Goal: Obtain resource: Download file/media

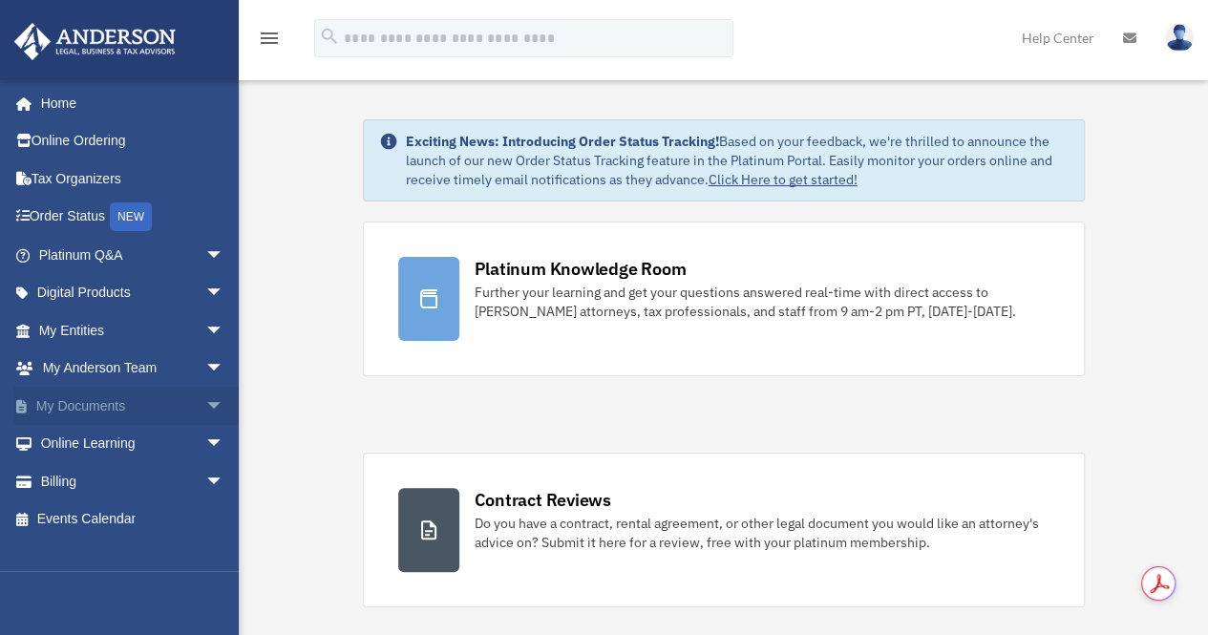
click at [98, 404] on link "My Documents arrow_drop_down" at bounding box center [133, 406] width 240 height 38
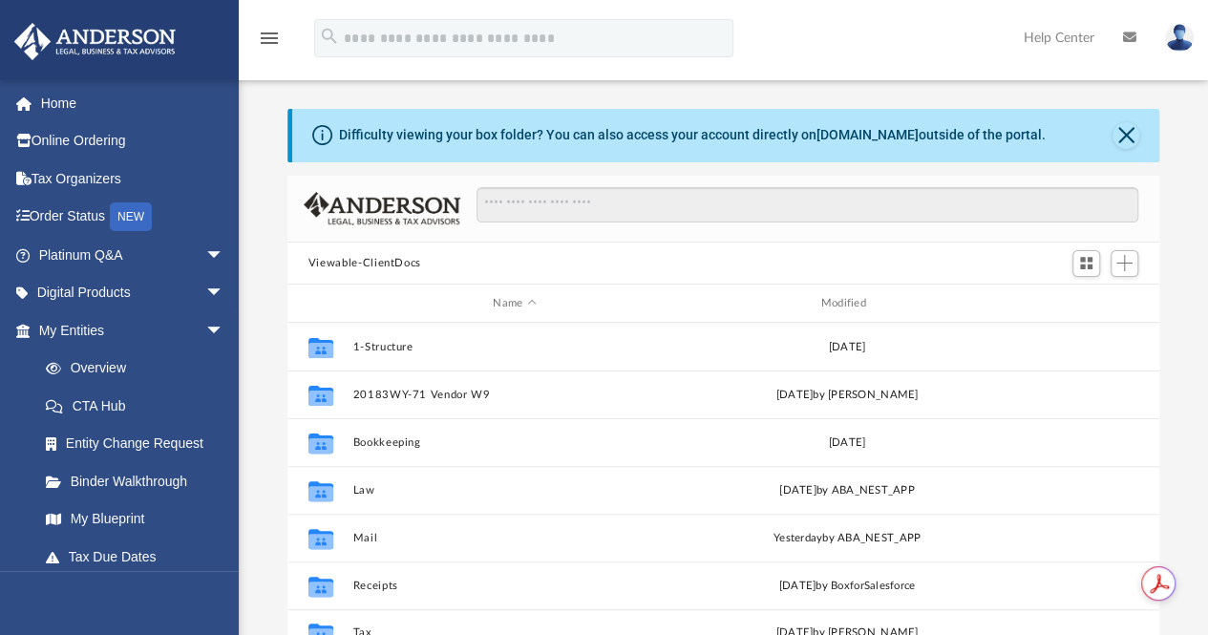
scroll to position [419, 858]
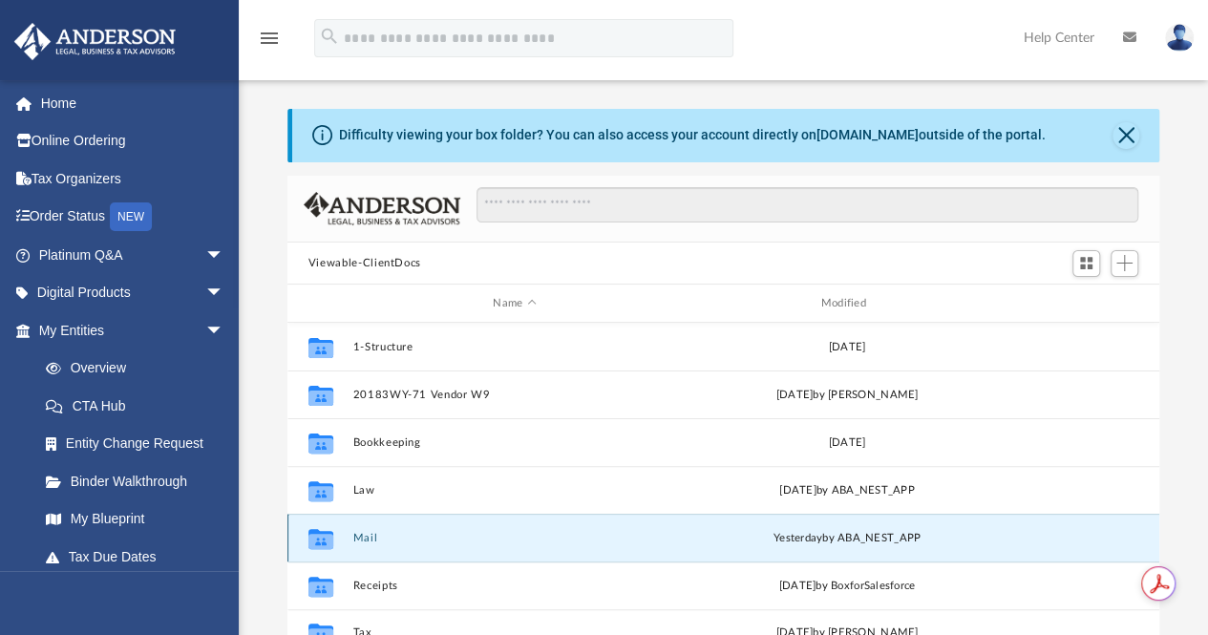
click at [363, 537] on button "Mail" at bounding box center [514, 538] width 324 height 12
click at [1126, 136] on button "Close" at bounding box center [1126, 135] width 27 height 27
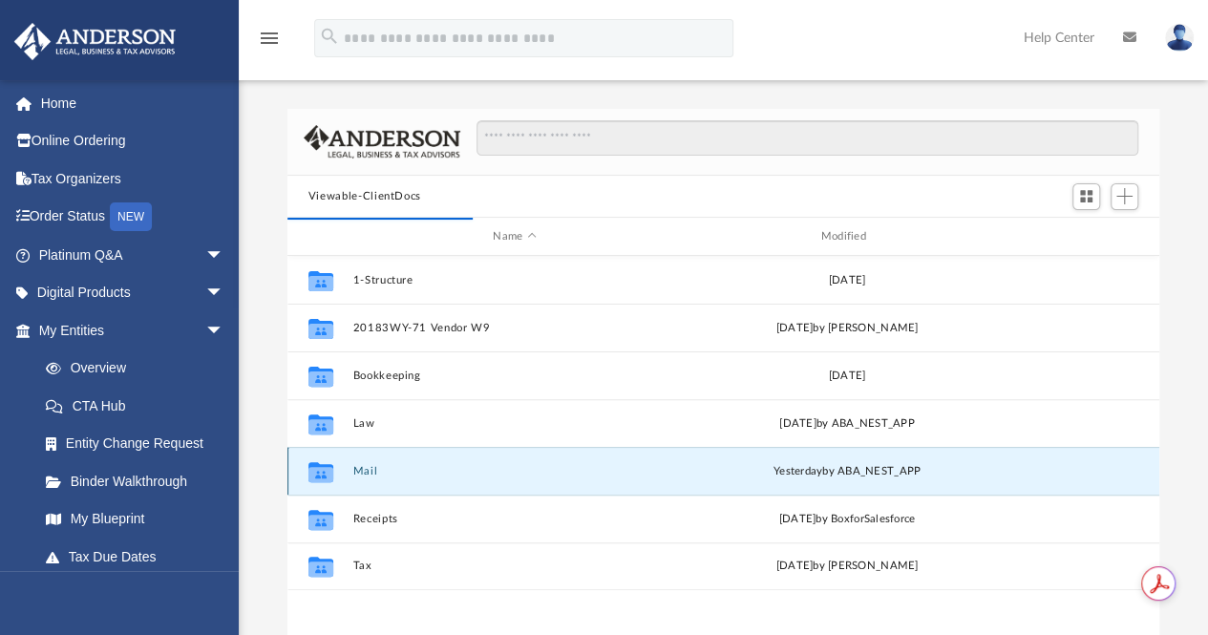
click at [361, 472] on button "Mail" at bounding box center [514, 471] width 324 height 12
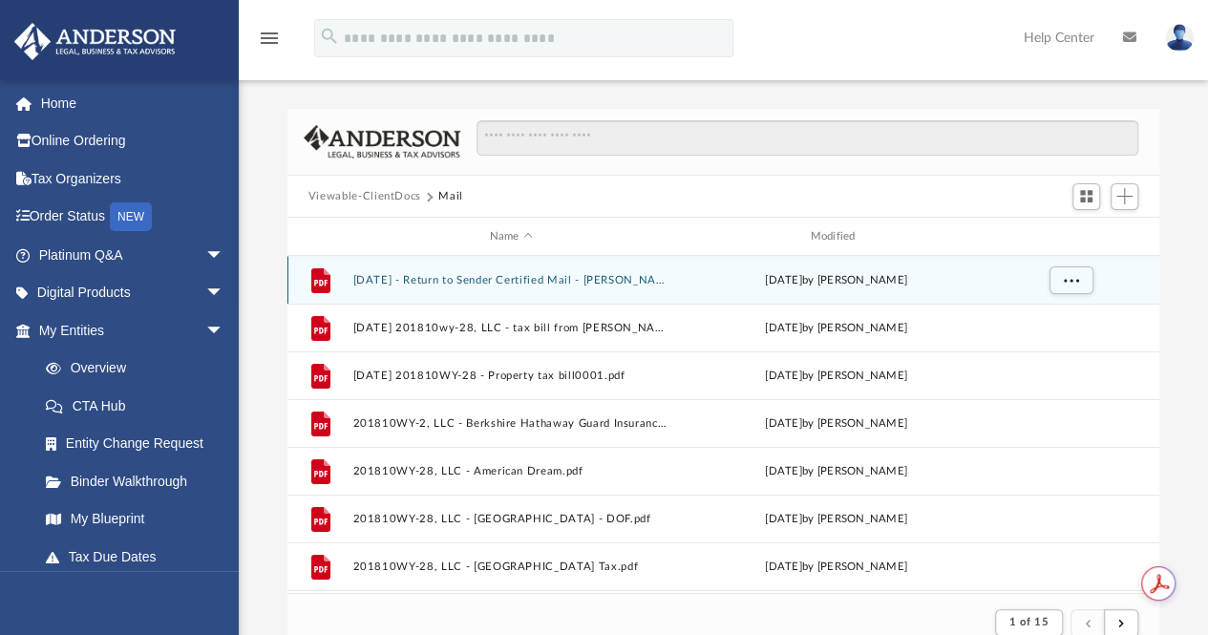
scroll to position [15, 15]
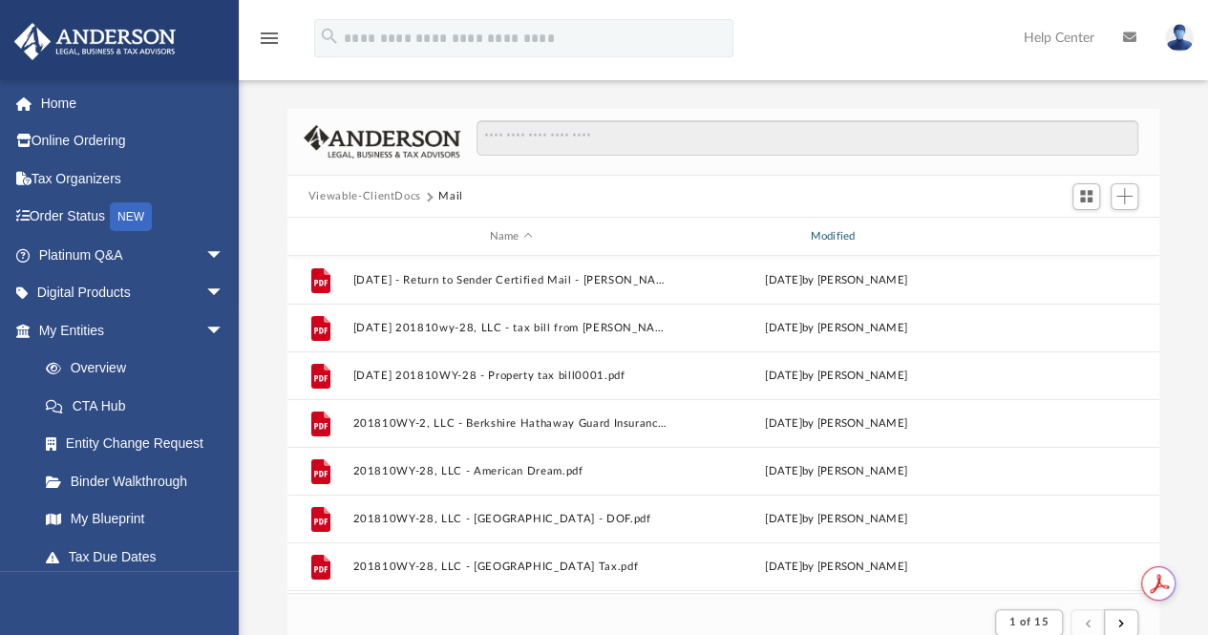
click at [819, 236] on div "Modified" at bounding box center [835, 236] width 317 height 17
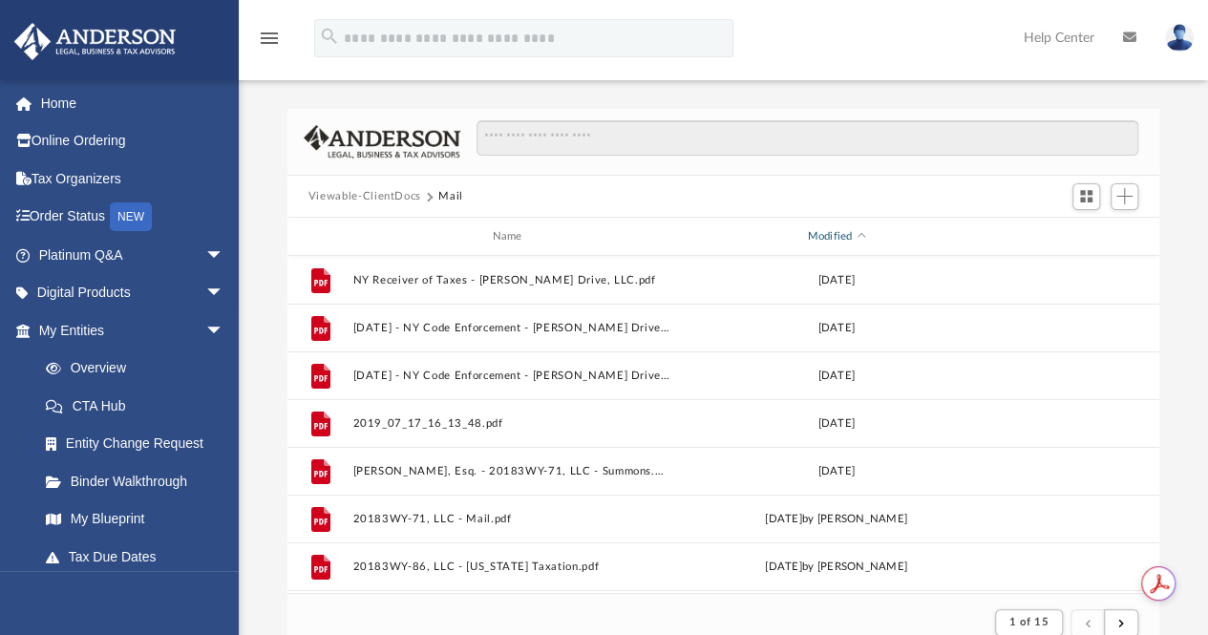
click at [819, 236] on div "Modified" at bounding box center [835, 236] width 317 height 17
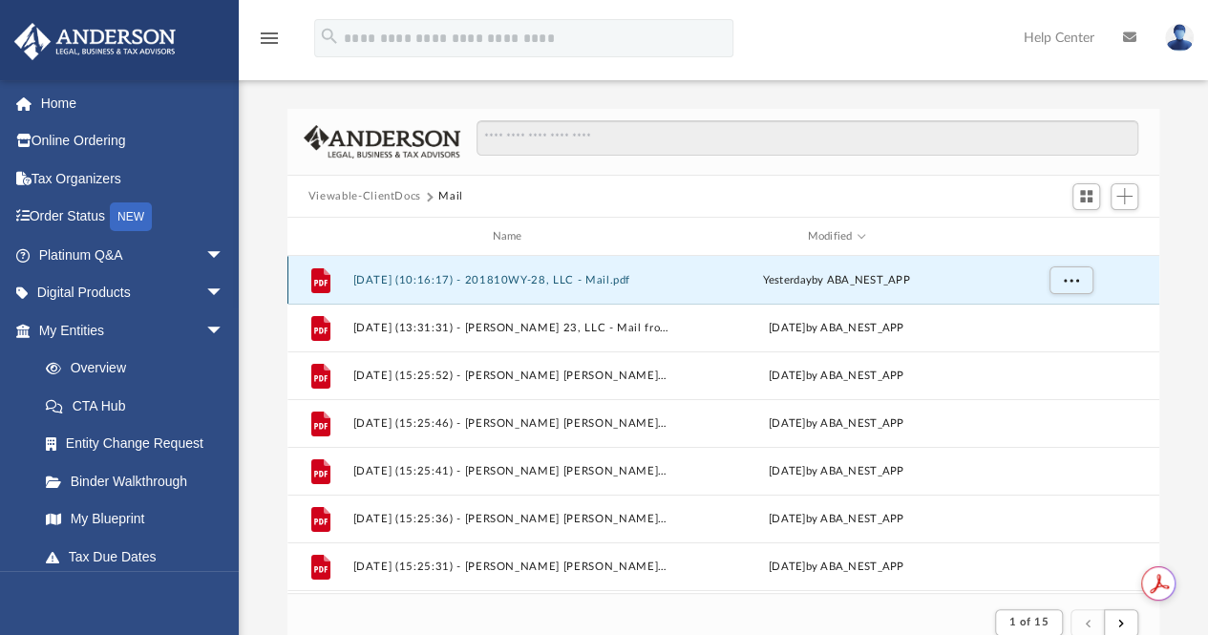
click at [531, 276] on button "[DATE] (10:16:17) - 201810WY-28, LLC - Mail.pdf" at bounding box center [510, 280] width 317 height 12
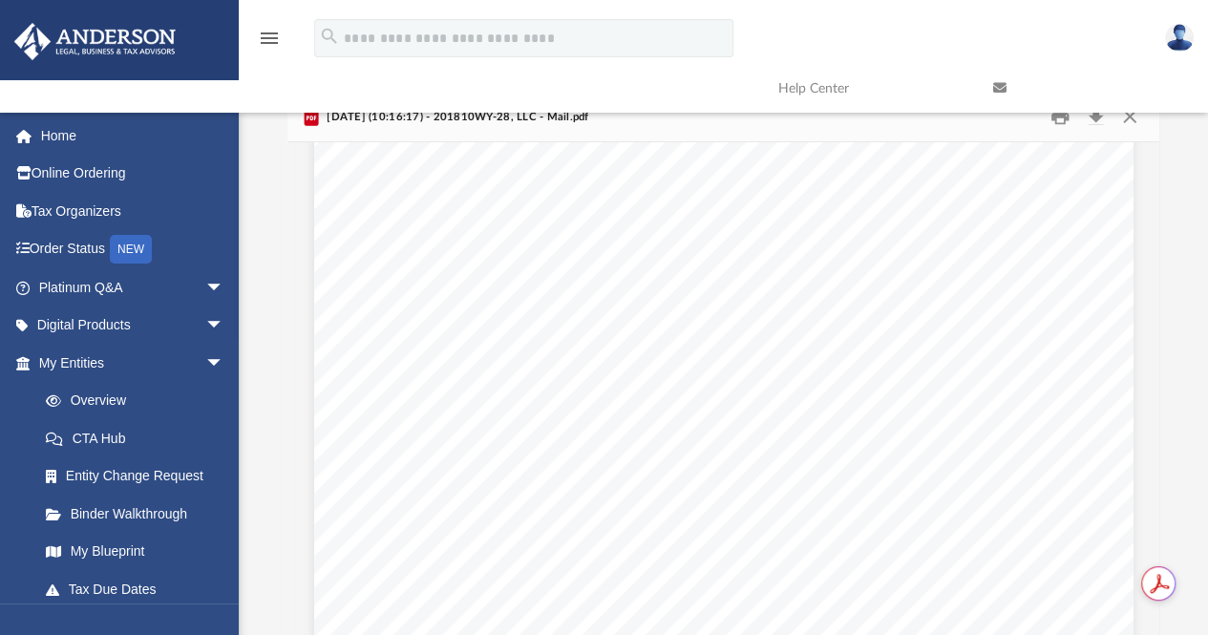
scroll to position [136, 0]
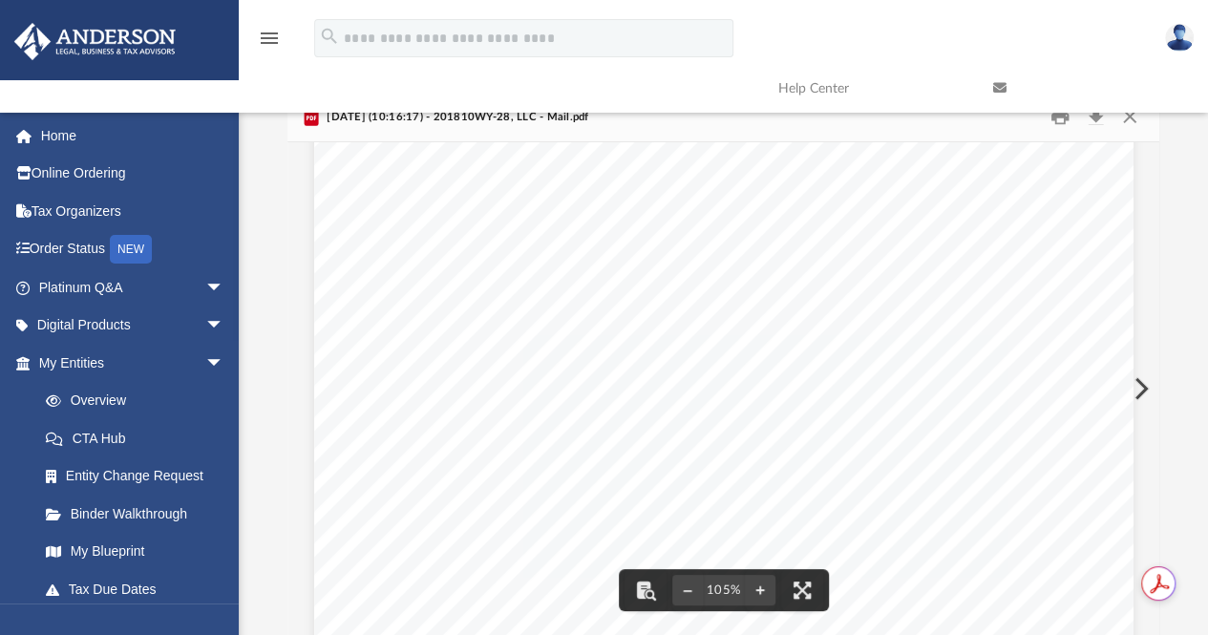
drag, startPoint x: 878, startPoint y: 331, endPoint x: 808, endPoint y: 335, distance: 69.8
click at [808, 335] on div "Page 1" at bounding box center [724, 549] width 820 height 1057
drag, startPoint x: 801, startPoint y: 326, endPoint x: 858, endPoint y: 330, distance: 56.5
click at [858, 330] on div "Page 1" at bounding box center [724, 549] width 820 height 1057
drag, startPoint x: 879, startPoint y: 327, endPoint x: 795, endPoint y: 322, distance: 84.2
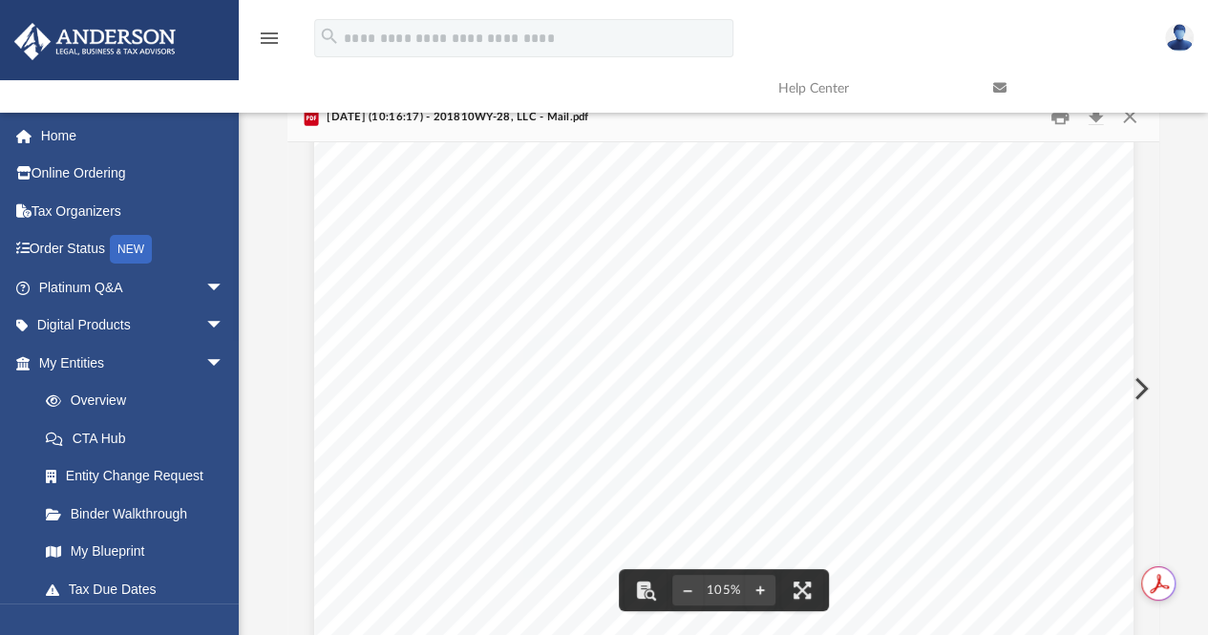
click at [795, 322] on div "Page 1" at bounding box center [724, 549] width 820 height 1057
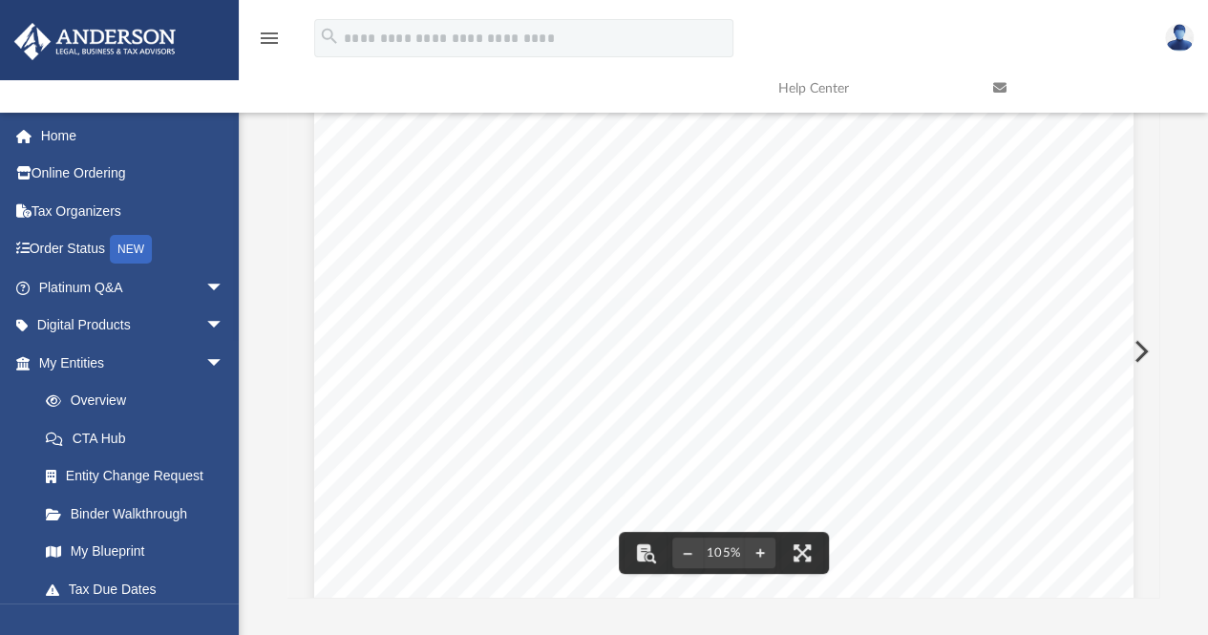
scroll to position [234, 0]
click at [1137, 355] on button "Preview" at bounding box center [1140, 351] width 42 height 53
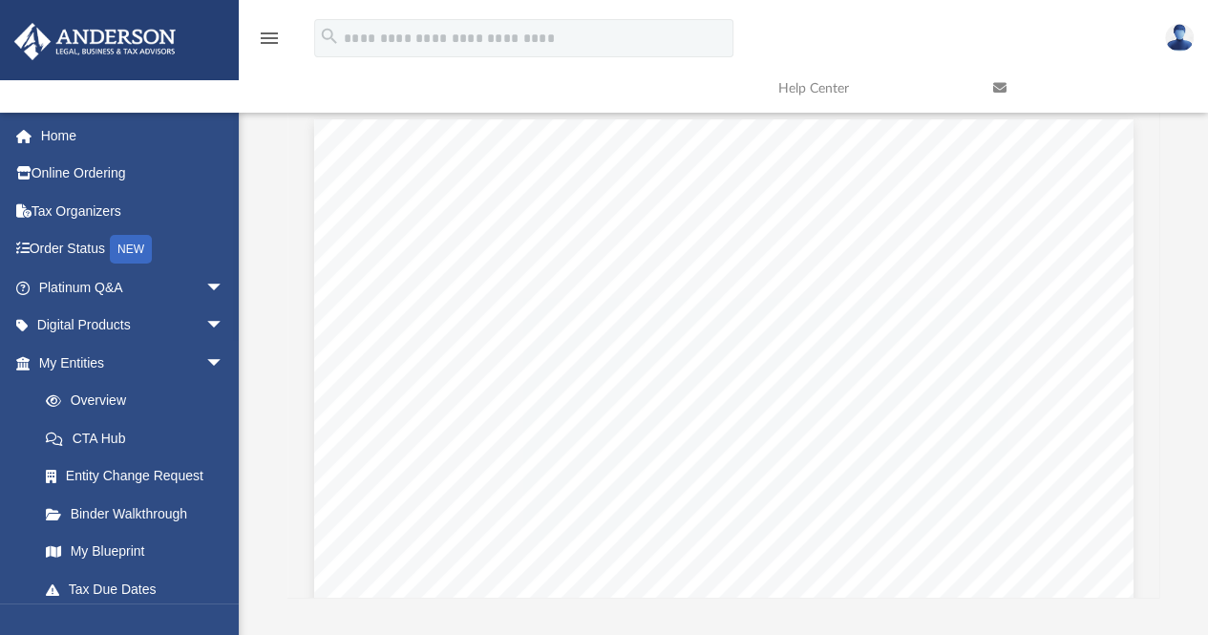
scroll to position [1, 0]
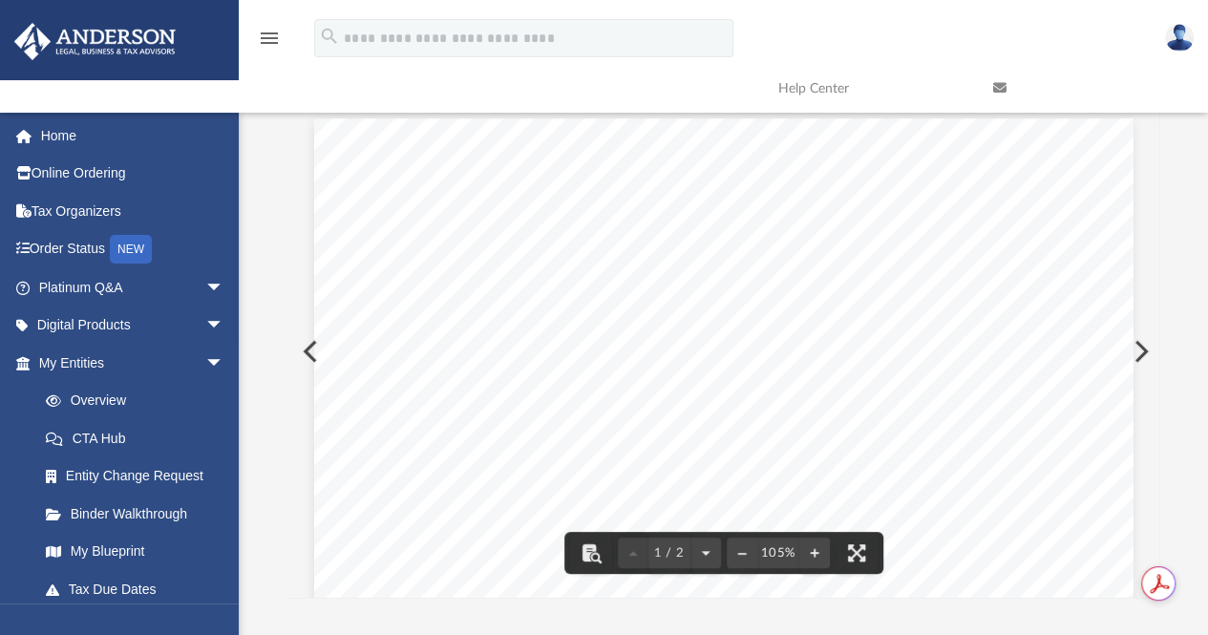
click at [1141, 347] on button "Preview" at bounding box center [1140, 351] width 42 height 53
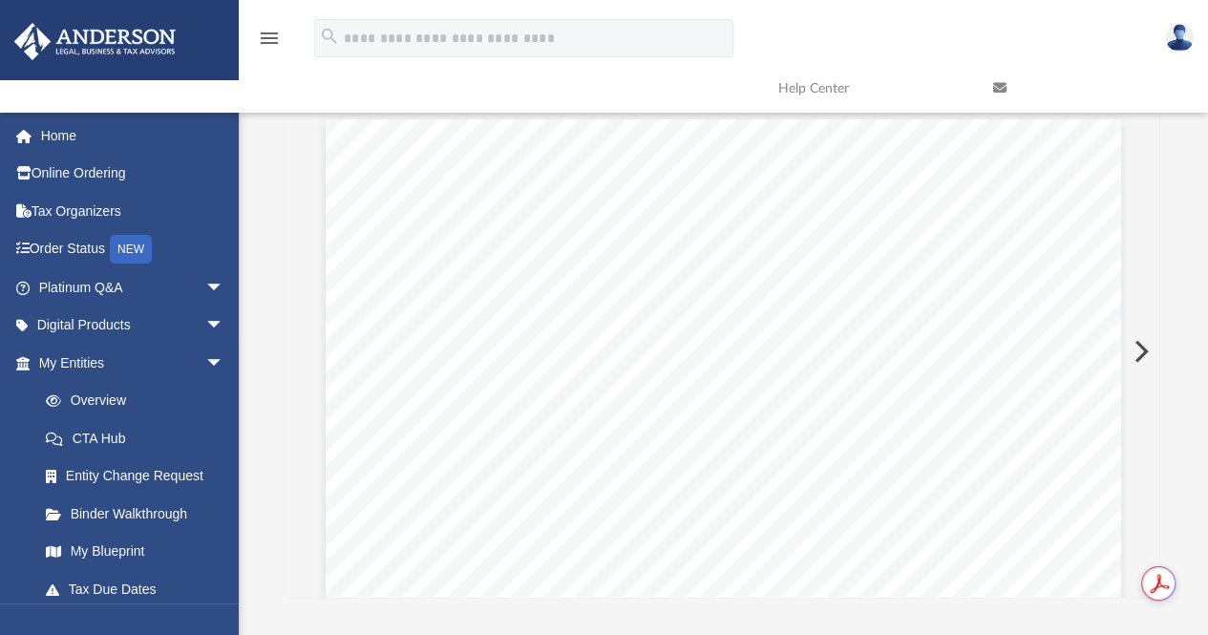
click at [1141, 347] on button "Preview" at bounding box center [1140, 351] width 42 height 53
